Goal: Task Accomplishment & Management: Manage account settings

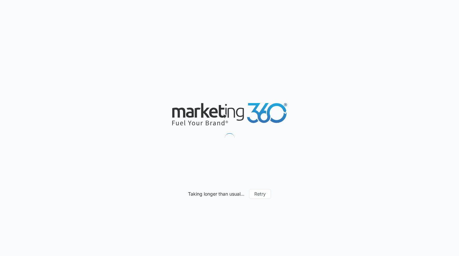
click at [341, 22] on div "Taking longer than usual... Retry" at bounding box center [229, 128] width 459 height 256
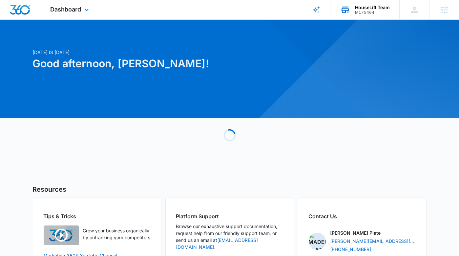
click at [356, 17] on div "HouseLift Team M175464 Your Accounts View All" at bounding box center [364, 9] width 69 height 19
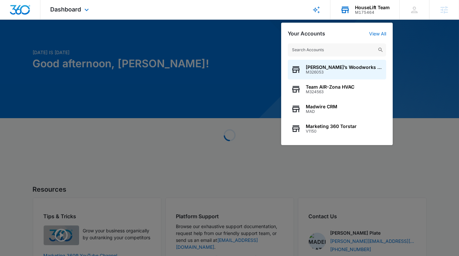
click at [346, 49] on input "text" at bounding box center [337, 49] width 98 height 13
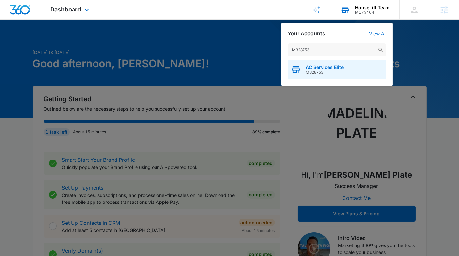
type input "M328753"
click at [333, 76] on div "AC Services Elite M328753" at bounding box center [337, 70] width 98 height 20
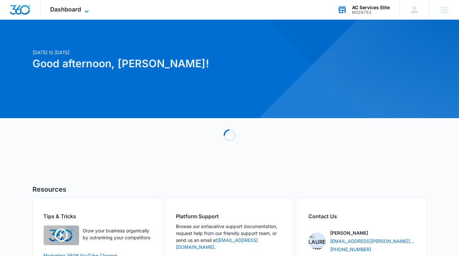
click at [65, 10] on span "Dashboard" at bounding box center [65, 9] width 31 height 7
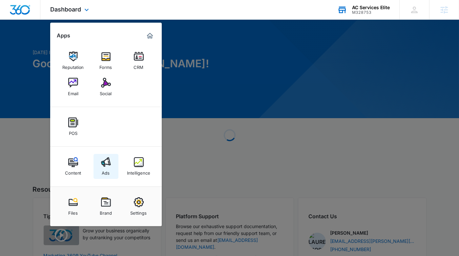
click at [99, 170] on link "Ads" at bounding box center [106, 166] width 25 height 25
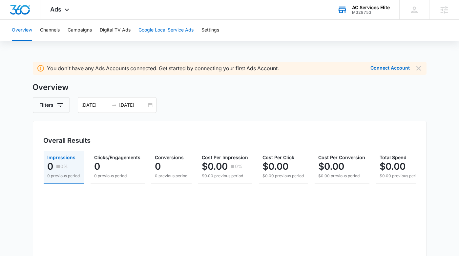
click at [157, 35] on button "Google Local Service Ads" at bounding box center [165, 30] width 55 height 21
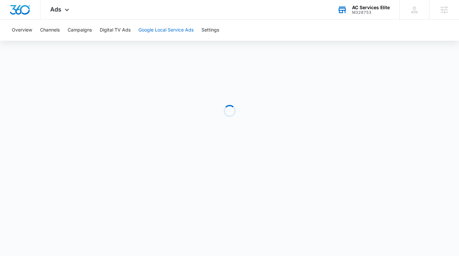
click at [176, 33] on button "Google Local Service Ads" at bounding box center [165, 30] width 55 height 21
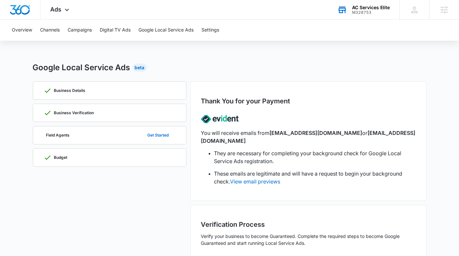
scroll to position [60, 0]
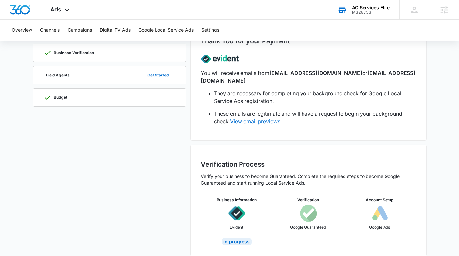
click at [137, 72] on div "Field Agents Get Started" at bounding box center [110, 75] width 132 height 18
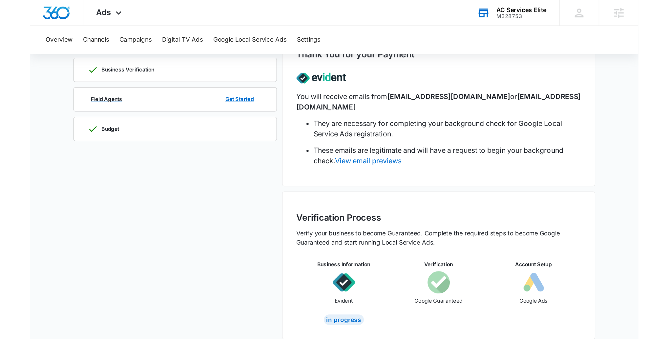
scroll to position [0, 0]
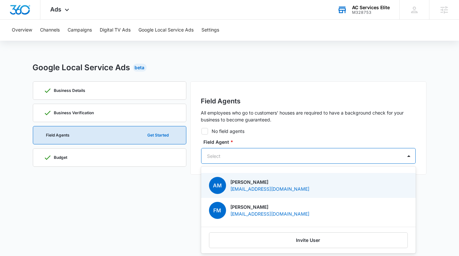
click at [220, 161] on div "Select" at bounding box center [301, 156] width 201 height 15
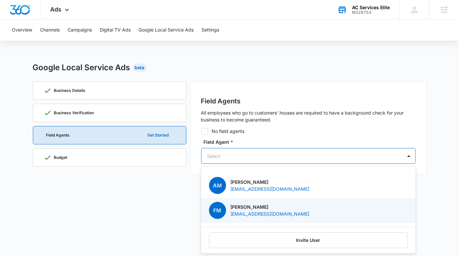
click at [301, 206] on div "FM Federico Melgar Guardado Fede@acserviceshvac.com" at bounding box center [307, 210] width 197 height 17
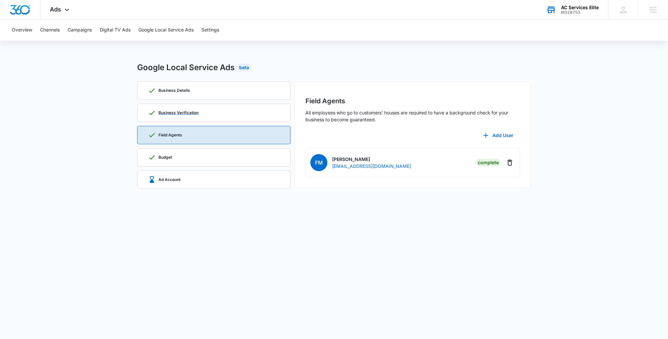
click at [208, 112] on div "Business Verification" at bounding box center [214, 113] width 132 height 18
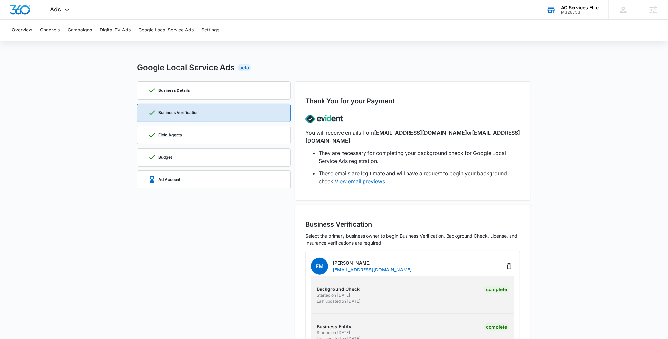
click at [210, 141] on div "Field Agents" at bounding box center [214, 135] width 132 height 18
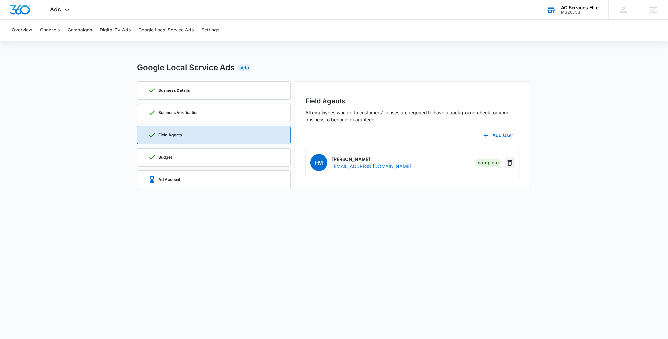
click at [459, 162] on icon "Delete" at bounding box center [510, 163] width 5 height 6
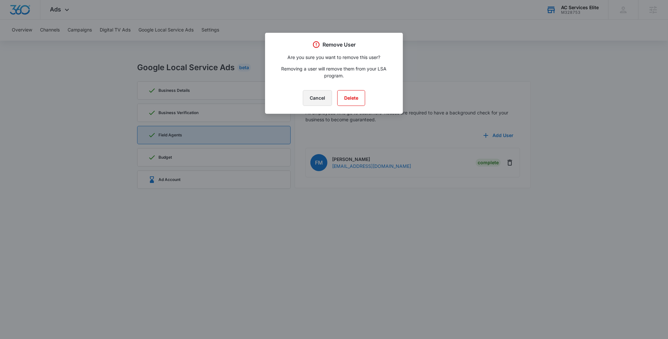
click at [315, 97] on button "Cancel" at bounding box center [317, 98] width 29 height 16
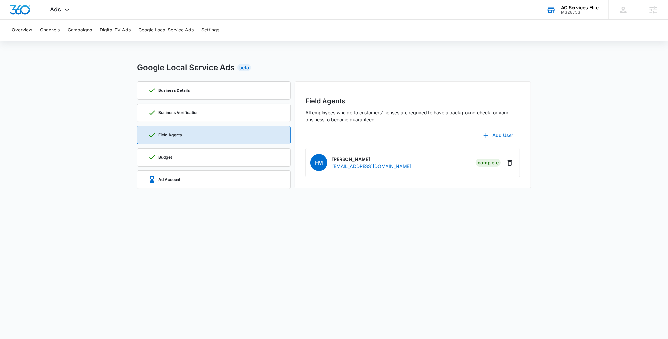
click at [459, 135] on button "Add User" at bounding box center [498, 136] width 43 height 16
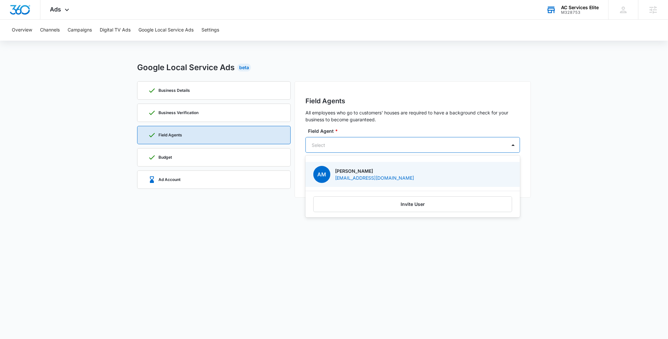
click at [308, 140] on div "Select" at bounding box center [406, 145] width 201 height 15
click at [337, 256] on body "Ads Apps Reputation Forms CRM Email Social POS Content Ads Intelligence Files B…" at bounding box center [334, 169] width 668 height 339
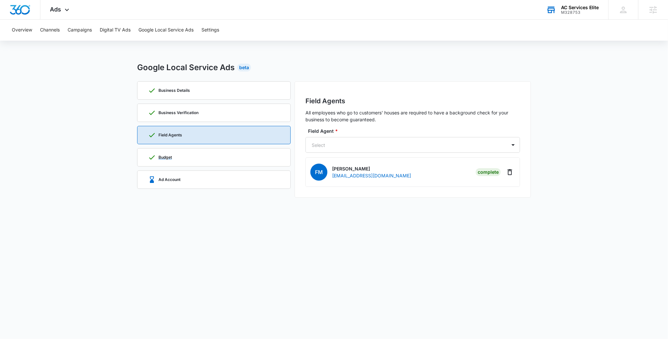
click at [182, 158] on div "Budget" at bounding box center [214, 158] width 132 height 18
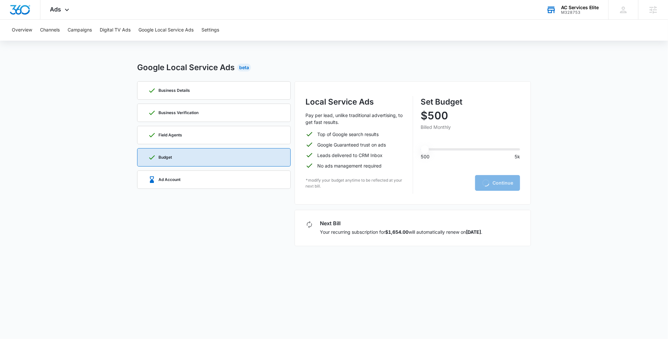
click at [182, 146] on div "Business Details Business Verification Field Agents Budget Ad Account" at bounding box center [214, 163] width 154 height 165
type input "500"
click at [183, 136] on div "Field Agents" at bounding box center [214, 135] width 132 height 18
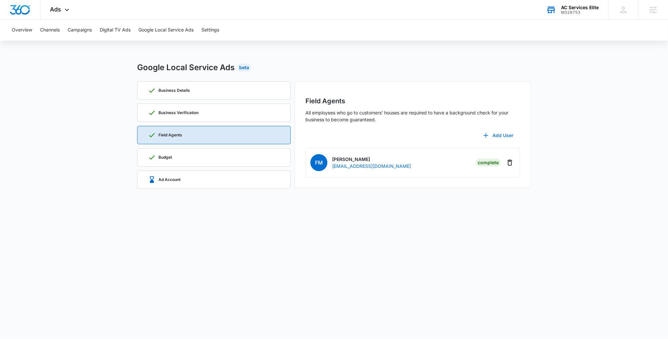
click at [459, 135] on button "Add User" at bounding box center [498, 136] width 43 height 16
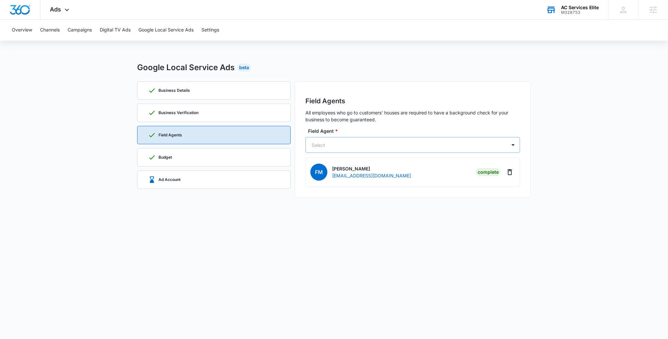
click at [421, 145] on div at bounding box center [405, 145] width 186 height 8
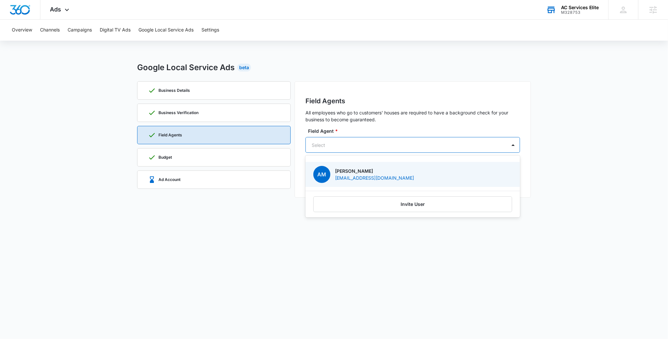
click at [369, 81] on div "Google Local Service Ads Beta Business Details Business Verification Field Agen…" at bounding box center [334, 130] width 394 height 136
click at [434, 148] on div at bounding box center [405, 145] width 186 height 8
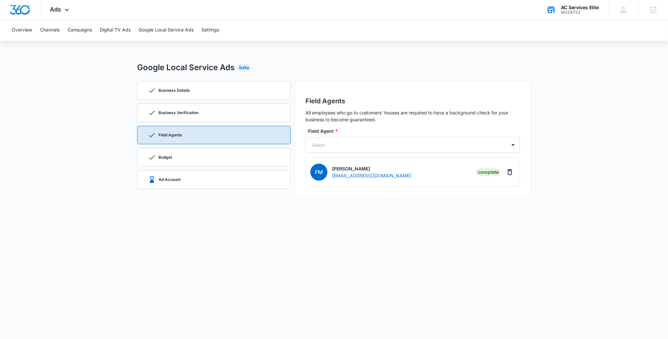
click at [379, 248] on body "Ads Apps Reputation Forms CRM Email Social POS Content Ads Intelligence Files B…" at bounding box center [334, 169] width 668 height 339
click at [188, 161] on div "Budget" at bounding box center [214, 158] width 132 height 18
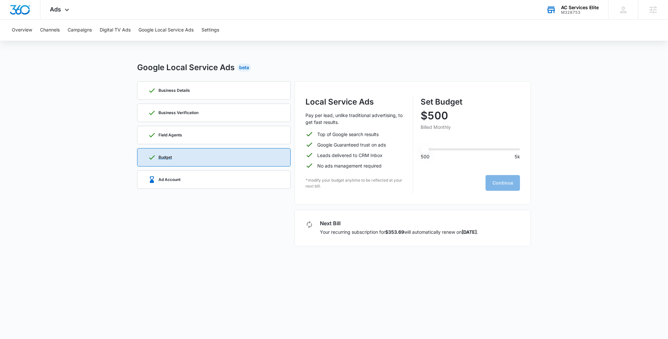
type input "500"
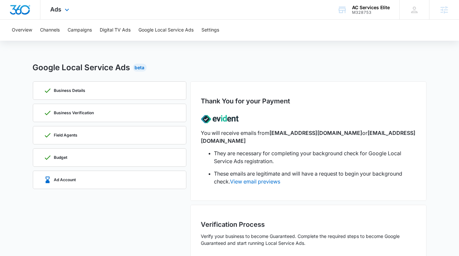
click at [61, 5] on div "Ads Apps Reputation Forms CRM Email Social POS Content Ads Intelligence Files B…" at bounding box center [60, 9] width 40 height 19
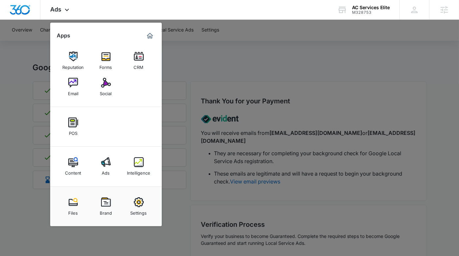
click at [201, 46] on div at bounding box center [229, 128] width 459 height 256
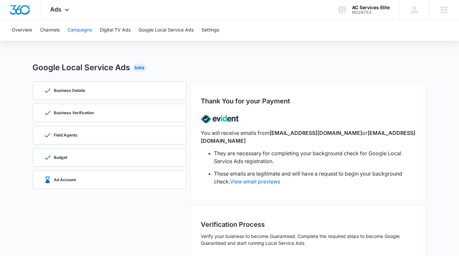
click at [74, 32] on button "Campaigns" at bounding box center [80, 30] width 24 height 21
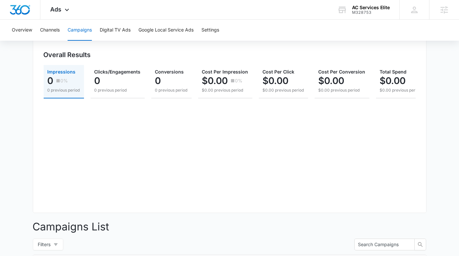
scroll to position [154, 0]
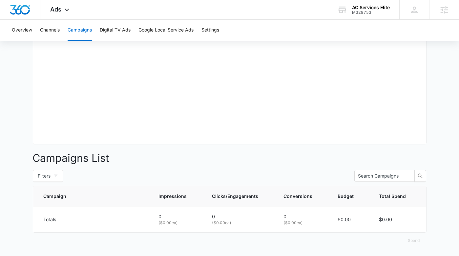
click at [81, 30] on button "Campaigns" at bounding box center [80, 30] width 24 height 21
